Goal: Information Seeking & Learning: Find contact information

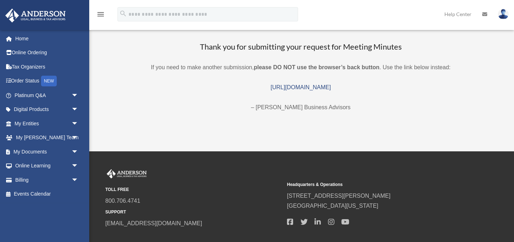
click at [460, 14] on link "Help Center" at bounding box center [458, 14] width 38 height 28
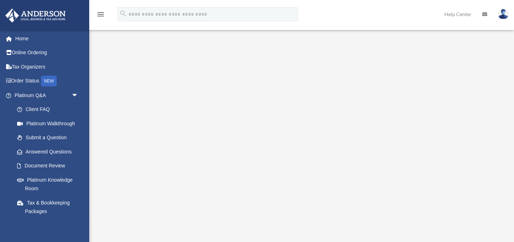
scroll to position [9, 0]
click at [19, 38] on link "Home" at bounding box center [47, 38] width 84 height 14
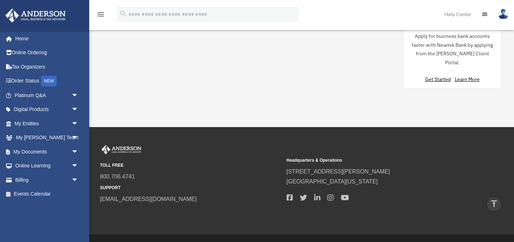
scroll to position [635, 0]
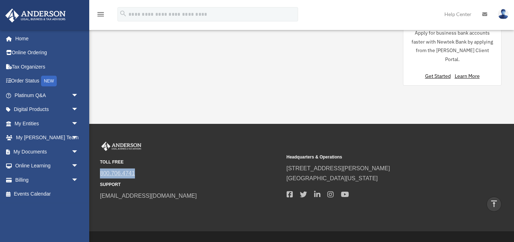
drag, startPoint x: 137, startPoint y: 157, endPoint x: 101, endPoint y: 156, distance: 35.7
click at [101, 169] on span "800.706.4741" at bounding box center [191, 174] width 182 height 10
copy link "800.706.4741"
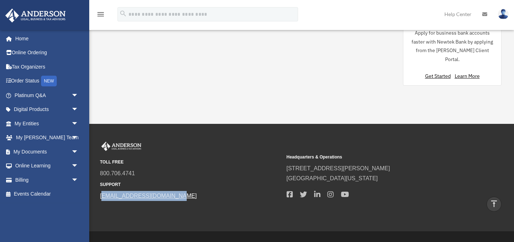
drag, startPoint x: 174, startPoint y: 181, endPoint x: 101, endPoint y: 181, distance: 73.2
click at [101, 191] on span "[EMAIL_ADDRESS][DOMAIN_NAME]" at bounding box center [191, 196] width 182 height 10
copy link "[EMAIL_ADDRESS][DOMAIN_NAME]"
drag, startPoint x: 360, startPoint y: 162, endPoint x: 288, endPoint y: 153, distance: 73.5
click at [288, 152] on div "Headquarters & Operations [STREET_ADDRESS][PERSON_NAME] [GEOGRAPHIC_DATA], [US_…" at bounding box center [378, 176] width 182 height 50
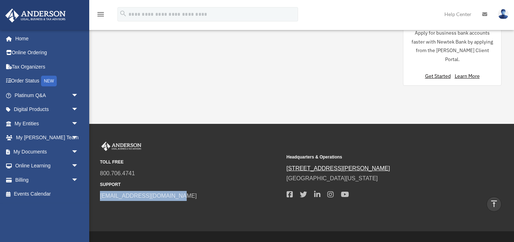
copy div "[STREET_ADDRESS][PERSON_NAME][US_STATE]"
